Goal: Task Accomplishment & Management: Use online tool/utility

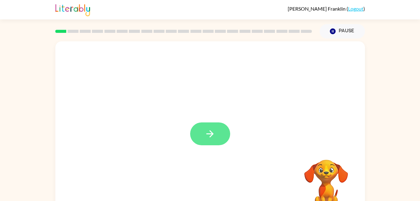
click at [216, 140] on button "button" at bounding box center [210, 133] width 40 height 23
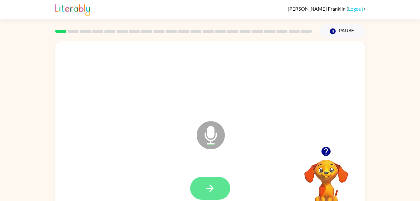
click at [217, 183] on button "button" at bounding box center [210, 188] width 40 height 23
click at [220, 184] on button "button" at bounding box center [210, 188] width 40 height 23
click at [327, 150] on icon "button" at bounding box center [326, 151] width 11 height 11
click at [223, 185] on button "button" at bounding box center [210, 188] width 40 height 23
click at [206, 196] on button "button" at bounding box center [210, 188] width 40 height 23
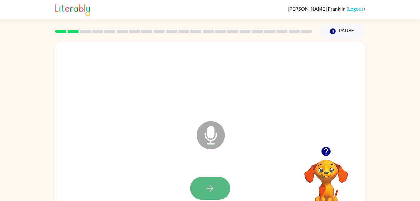
click at [222, 191] on button "button" at bounding box center [210, 188] width 40 height 23
click at [220, 189] on button "button" at bounding box center [210, 188] width 40 height 23
click at [221, 186] on button "button" at bounding box center [210, 188] width 40 height 23
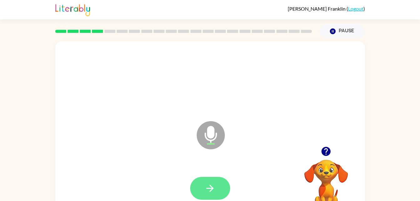
click at [217, 179] on button "button" at bounding box center [210, 188] width 40 height 23
click at [210, 190] on icon "button" at bounding box center [210, 188] width 11 height 11
click at [216, 178] on button "button" at bounding box center [210, 188] width 40 height 23
click at [213, 184] on icon "button" at bounding box center [210, 188] width 11 height 11
click at [219, 189] on button "button" at bounding box center [210, 188] width 40 height 23
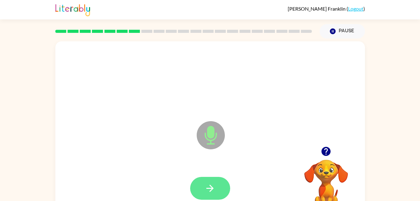
click at [219, 183] on button "button" at bounding box center [210, 188] width 40 height 23
click at [222, 188] on button "button" at bounding box center [210, 188] width 40 height 23
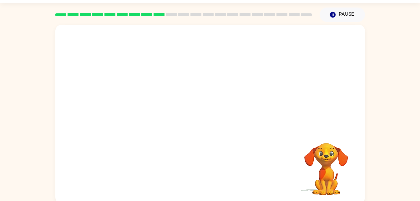
scroll to position [19, 0]
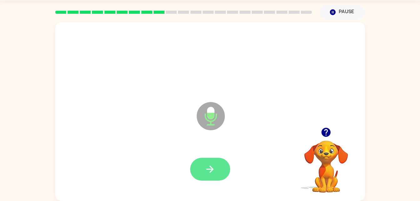
click at [215, 173] on icon "button" at bounding box center [210, 169] width 11 height 11
click at [226, 170] on button "button" at bounding box center [210, 169] width 40 height 23
click at [216, 172] on button "button" at bounding box center [210, 169] width 40 height 23
click at [219, 172] on button "button" at bounding box center [210, 169] width 40 height 23
click at [211, 166] on icon "button" at bounding box center [210, 169] width 11 height 11
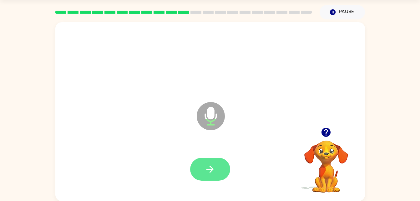
click at [217, 172] on button "button" at bounding box center [210, 169] width 40 height 23
click at [213, 163] on button "button" at bounding box center [210, 169] width 40 height 23
click at [209, 167] on icon "button" at bounding box center [210, 169] width 11 height 11
click at [213, 167] on icon "button" at bounding box center [210, 169] width 11 height 11
click at [220, 167] on button "button" at bounding box center [210, 169] width 40 height 23
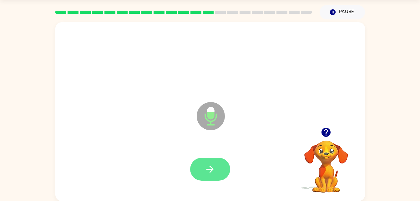
click at [220, 165] on button "button" at bounding box center [210, 169] width 40 height 23
click at [215, 172] on icon "button" at bounding box center [210, 169] width 11 height 11
click at [214, 170] on icon "button" at bounding box center [210, 169] width 11 height 11
click at [215, 173] on icon "button" at bounding box center [210, 169] width 11 height 11
click at [209, 164] on icon "button" at bounding box center [210, 169] width 11 height 11
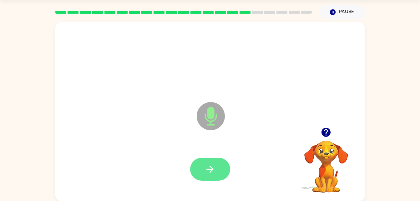
click at [212, 166] on icon "button" at bounding box center [210, 169] width 11 height 11
click at [219, 166] on button "button" at bounding box center [210, 169] width 40 height 23
click at [211, 166] on icon "button" at bounding box center [210, 169] width 11 height 11
click at [212, 164] on icon "button" at bounding box center [210, 169] width 11 height 11
click at [210, 167] on icon "button" at bounding box center [209, 168] width 7 height 7
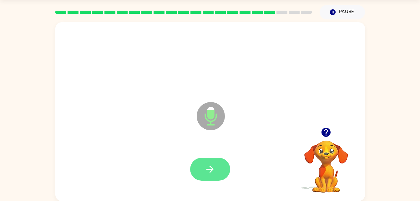
click at [214, 164] on icon "button" at bounding box center [210, 169] width 11 height 11
click at [217, 166] on button "button" at bounding box center [210, 169] width 40 height 23
click at [220, 166] on button "button" at bounding box center [210, 169] width 40 height 23
click at [215, 168] on icon "button" at bounding box center [210, 169] width 11 height 11
click at [211, 172] on icon "button" at bounding box center [210, 169] width 11 height 11
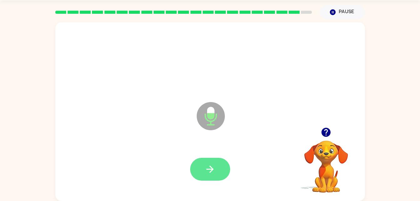
click at [212, 164] on icon "button" at bounding box center [210, 169] width 11 height 11
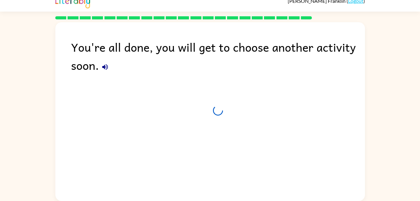
scroll to position [8, 0]
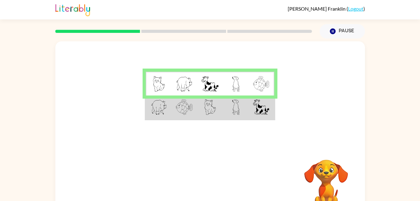
click at [187, 31] on rect at bounding box center [183, 31] width 85 height 3
click at [133, 31] on rect at bounding box center [97, 31] width 85 height 3
click at [220, 80] on td at bounding box center [210, 84] width 26 height 24
click at [307, 27] on div at bounding box center [184, 31] width 264 height 22
click at [297, 34] on div at bounding box center [184, 31] width 264 height 22
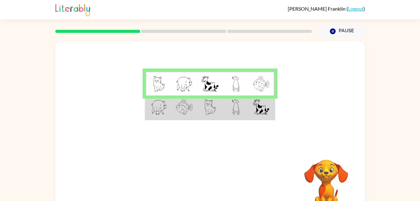
click at [103, 28] on div at bounding box center [184, 31] width 264 height 22
click at [104, 24] on div at bounding box center [184, 31] width 264 height 22
click at [112, 32] on rect at bounding box center [97, 31] width 85 height 3
click at [134, 36] on div at bounding box center [184, 31] width 264 height 22
click at [139, 34] on div at bounding box center [184, 31] width 264 height 22
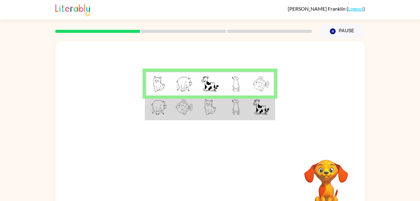
click at [160, 27] on div at bounding box center [184, 31] width 264 height 22
click at [323, 37] on button "Pause Pause" at bounding box center [342, 31] width 45 height 14
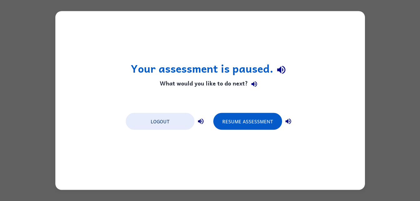
click at [313, 56] on div "Your assessment is paused. What would you like to do next? Logout Resume Assess…" at bounding box center [210, 100] width 310 height 179
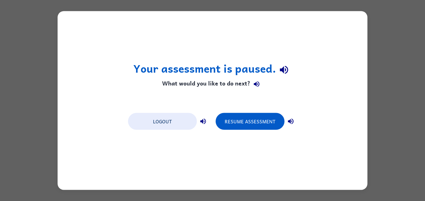
click at [381, 40] on div "Your assessment is paused. What would you like to do next? Logout Resume Assess…" at bounding box center [212, 100] width 425 height 201
click at [387, 39] on div "Your assessment is paused. What would you like to do next? Logout Resume Assess…" at bounding box center [212, 100] width 425 height 201
click at [403, 75] on div "Your assessment is paused. What would you like to do next? Logout Resume Assess…" at bounding box center [212, 100] width 425 height 201
click at [123, 120] on div "Your assessment is paused. What would you like to do next? Logout Resume Assess…" at bounding box center [213, 100] width 310 height 179
click at [124, 121] on div "Your assessment is paused. What would you like to do next? Logout Resume Assess…" at bounding box center [213, 100] width 310 height 179
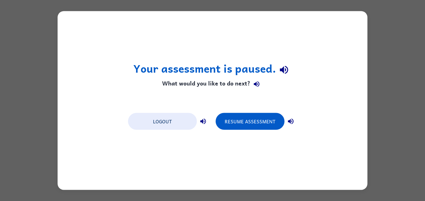
click at [370, 52] on div "Your assessment is paused. What would you like to do next? Logout Resume Assess…" at bounding box center [212, 100] width 425 height 201
click at [382, 53] on div "Your assessment is paused. What would you like to do next? Logout Resume Assess…" at bounding box center [212, 100] width 425 height 201
click at [134, 120] on button "Logout" at bounding box center [162, 121] width 69 height 17
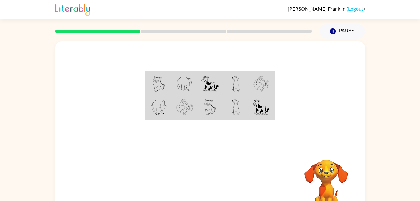
click at [219, 87] on td at bounding box center [210, 84] width 26 height 24
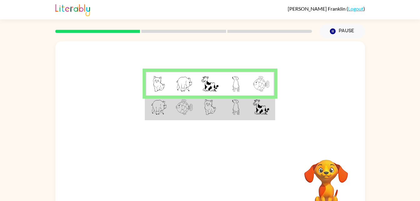
click at [265, 92] on td at bounding box center [262, 84] width 26 height 24
click at [216, 30] on rect at bounding box center [183, 31] width 85 height 3
click at [325, 153] on video "Your browser must support playing .mp4 files to use Literably. Please try using…" at bounding box center [326, 181] width 63 height 63
click at [194, 105] on td at bounding box center [184, 107] width 26 height 24
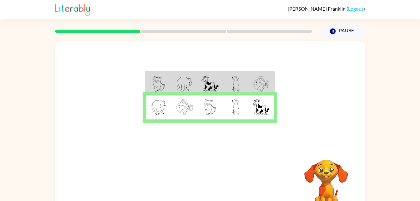
click at [192, 111] on img at bounding box center [184, 107] width 17 height 16
click at [195, 109] on td at bounding box center [184, 107] width 26 height 24
click at [201, 175] on button "button" at bounding box center [210, 184] width 40 height 23
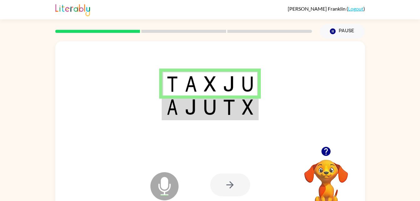
click at [218, 110] on td at bounding box center [209, 107] width 19 height 24
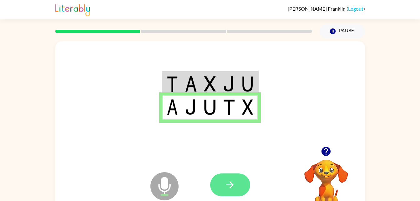
click at [230, 194] on button "button" at bounding box center [230, 184] width 40 height 23
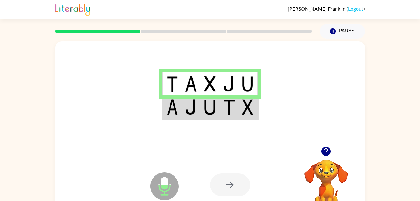
click at [220, 115] on td at bounding box center [229, 107] width 19 height 24
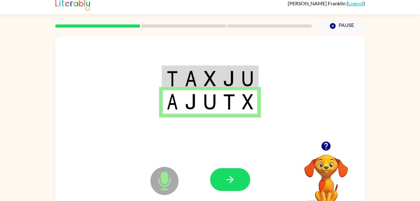
scroll to position [6, 0]
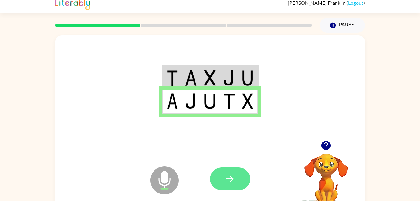
click at [233, 179] on icon "button" at bounding box center [229, 178] width 7 height 7
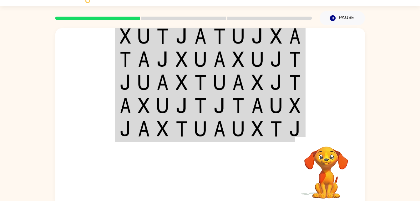
scroll to position [13, 0]
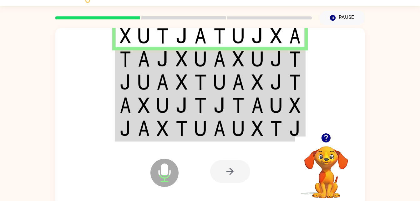
click at [156, 60] on td at bounding box center [162, 58] width 19 height 23
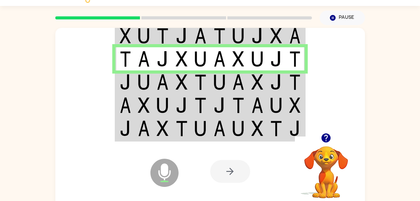
click at [143, 77] on img at bounding box center [144, 82] width 12 height 16
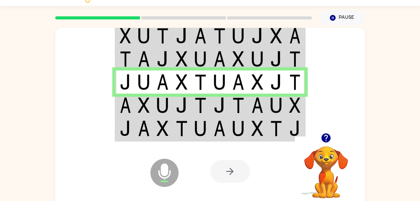
click at [173, 108] on td at bounding box center [181, 105] width 19 height 23
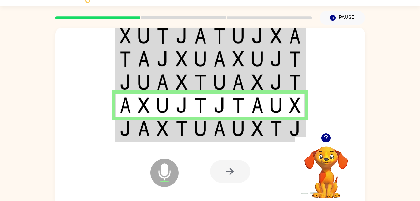
click at [129, 132] on img at bounding box center [125, 128] width 11 height 16
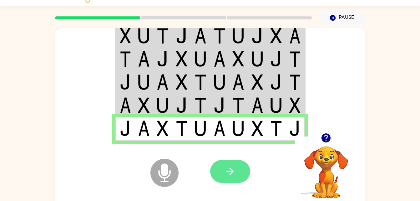
click at [227, 172] on icon "button" at bounding box center [230, 171] width 11 height 11
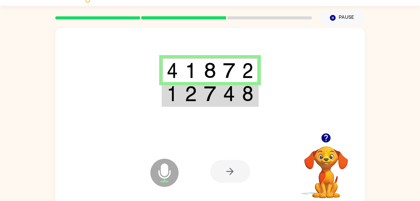
click at [192, 97] on img at bounding box center [191, 94] width 12 height 16
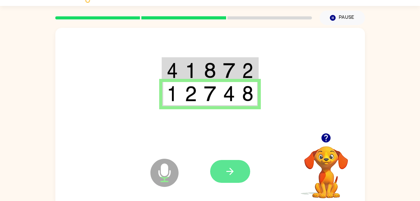
click at [231, 173] on icon "button" at bounding box center [229, 171] width 7 height 7
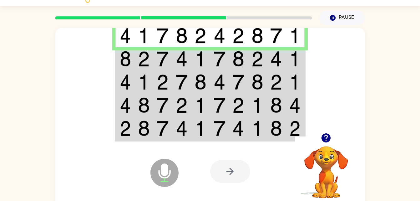
click at [166, 58] on img at bounding box center [163, 59] width 12 height 16
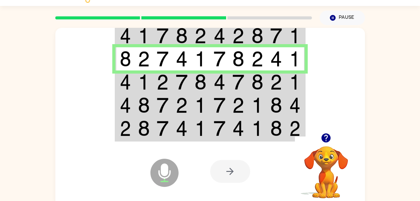
click at [131, 83] on td at bounding box center [124, 81] width 19 height 23
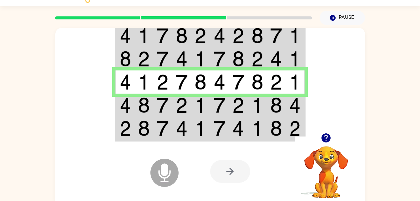
click at [128, 108] on img at bounding box center [125, 105] width 11 height 16
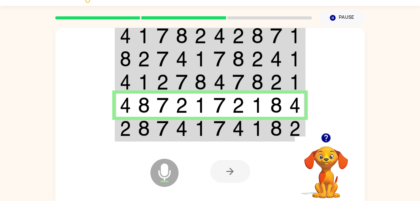
click at [151, 129] on td at bounding box center [143, 129] width 19 height 24
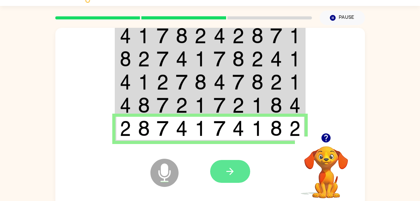
click at [227, 172] on icon "button" at bounding box center [229, 171] width 7 height 7
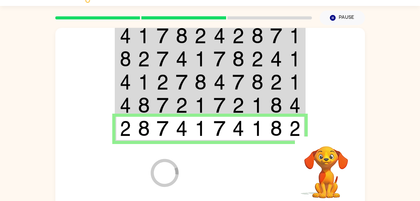
scroll to position [8, 0]
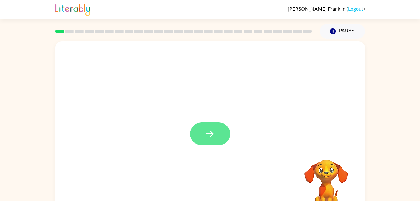
click at [217, 137] on button "button" at bounding box center [210, 133] width 40 height 23
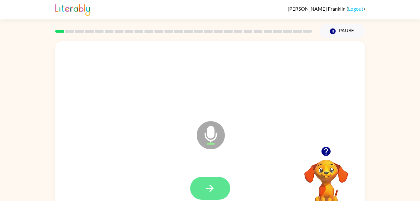
click at [212, 188] on icon "button" at bounding box center [209, 188] width 7 height 7
click at [217, 191] on button "button" at bounding box center [210, 188] width 40 height 23
click at [215, 183] on icon "button" at bounding box center [210, 188] width 11 height 11
click at [219, 181] on button "button" at bounding box center [210, 188] width 40 height 23
click at [210, 183] on icon "button" at bounding box center [210, 188] width 11 height 11
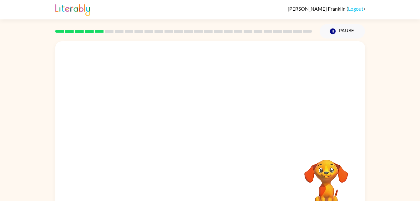
click at [186, 143] on div at bounding box center [210, 93] width 310 height 105
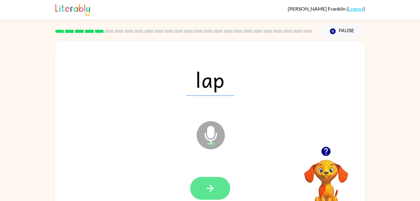
click at [217, 195] on button "button" at bounding box center [210, 188] width 40 height 23
click at [217, 185] on button "button" at bounding box center [210, 188] width 40 height 23
click at [214, 185] on icon "button" at bounding box center [210, 188] width 11 height 11
click at [213, 185] on icon "button" at bounding box center [210, 188] width 11 height 11
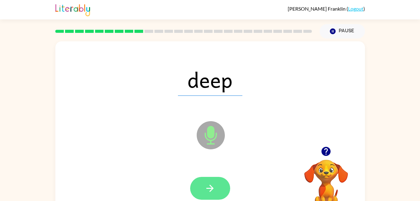
click at [214, 184] on icon "button" at bounding box center [210, 188] width 11 height 11
click at [220, 188] on button "button" at bounding box center [210, 188] width 40 height 23
click at [207, 190] on icon "button" at bounding box center [210, 188] width 11 height 11
click at [216, 187] on button "button" at bounding box center [210, 188] width 40 height 23
click at [217, 186] on button "button" at bounding box center [210, 188] width 40 height 23
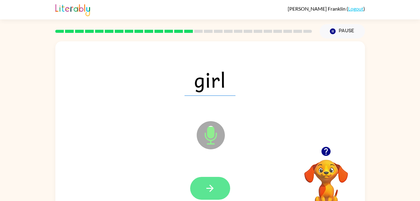
click at [208, 188] on icon "button" at bounding box center [209, 188] width 7 height 7
click at [215, 185] on icon "button" at bounding box center [210, 188] width 11 height 11
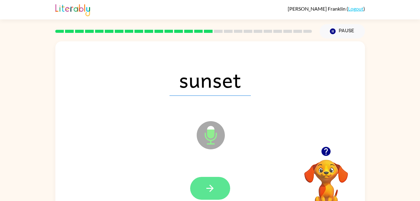
click at [215, 193] on icon "button" at bounding box center [210, 188] width 11 height 11
click at [219, 188] on button "button" at bounding box center [210, 188] width 40 height 23
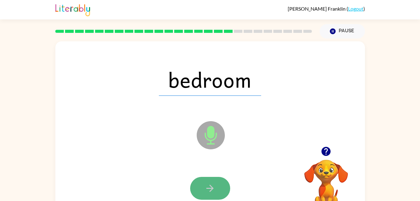
click at [210, 190] on icon "button" at bounding box center [210, 188] width 11 height 11
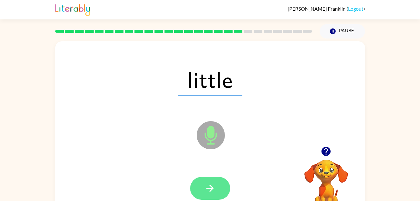
click at [215, 179] on button "button" at bounding box center [210, 188] width 40 height 23
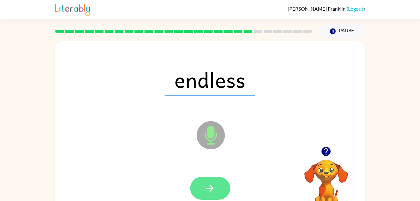
click at [208, 177] on button "button" at bounding box center [210, 188] width 40 height 23
click at [210, 187] on div at bounding box center [210, 188] width 40 height 23
click at [208, 186] on icon "button" at bounding box center [210, 188] width 11 height 11
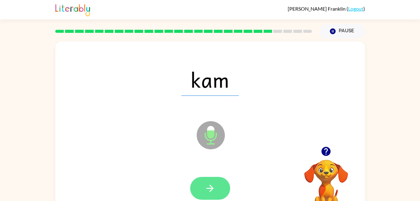
click at [212, 177] on button "button" at bounding box center [210, 188] width 40 height 23
click at [209, 191] on icon "button" at bounding box center [210, 188] width 11 height 11
click at [213, 180] on button "button" at bounding box center [210, 188] width 40 height 23
click at [216, 185] on button "button" at bounding box center [210, 188] width 40 height 23
